Goal: Task Accomplishment & Management: Manage account settings

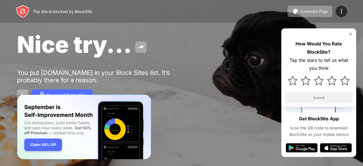
click at [349, 34] on img at bounding box center [350, 34] width 5 height 5
